Goal: Navigation & Orientation: Find specific page/section

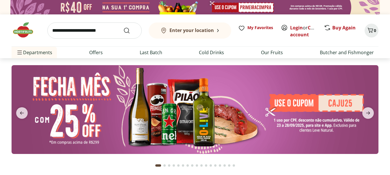
click at [0, 40] on div "Enter your location My Favorites Login or Create account Buy Again 0 Department…" at bounding box center [195, 36] width 390 height 44
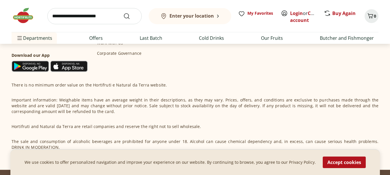
scroll to position [1961, 0]
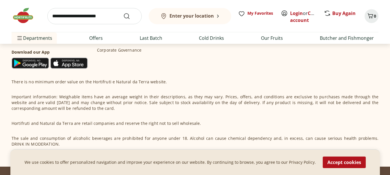
click at [217, 16] on button "Enter your location" at bounding box center [190, 16] width 82 height 16
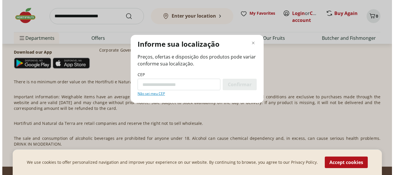
scroll to position [1962, 0]
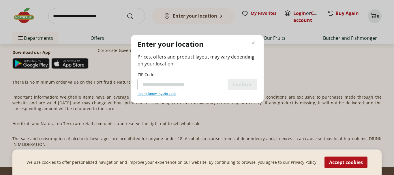
click at [163, 83] on input "ZIP Code" at bounding box center [182, 85] width 88 height 12
click at [150, 84] on input "ZIP Code" at bounding box center [182, 85] width 88 height 12
paste input "*********"
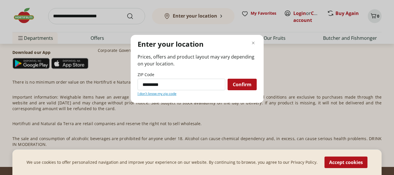
type input "*********"
click at [228, 79] on button "Confirm" at bounding box center [242, 85] width 29 height 12
click at [241, 86] on font "Confirm" at bounding box center [242, 84] width 19 height 6
click at [338, 168] on button "Accept cookies" at bounding box center [345, 163] width 43 height 12
